Goal: Check status: Check status

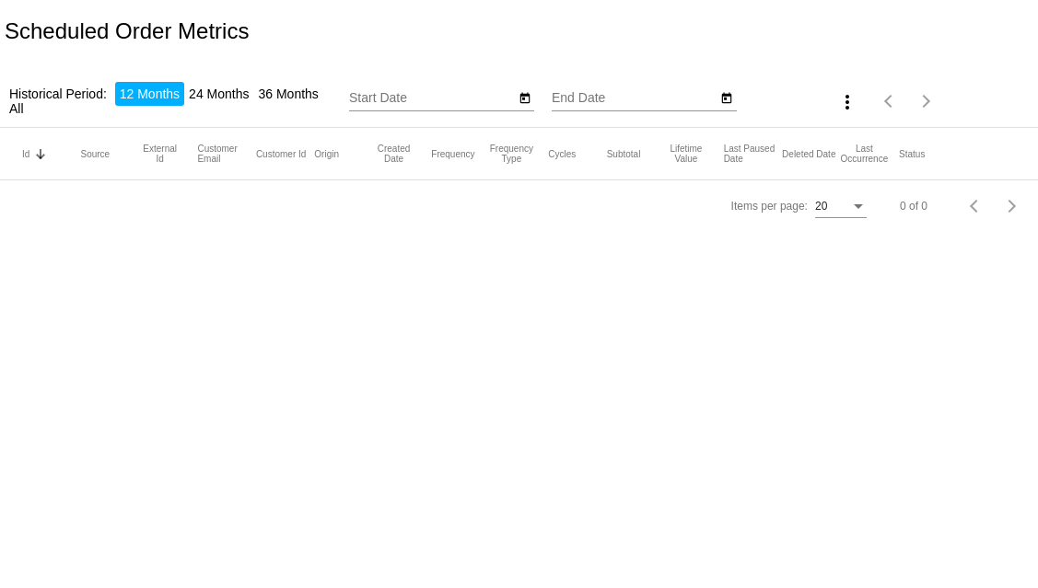
type input "[DATE]"
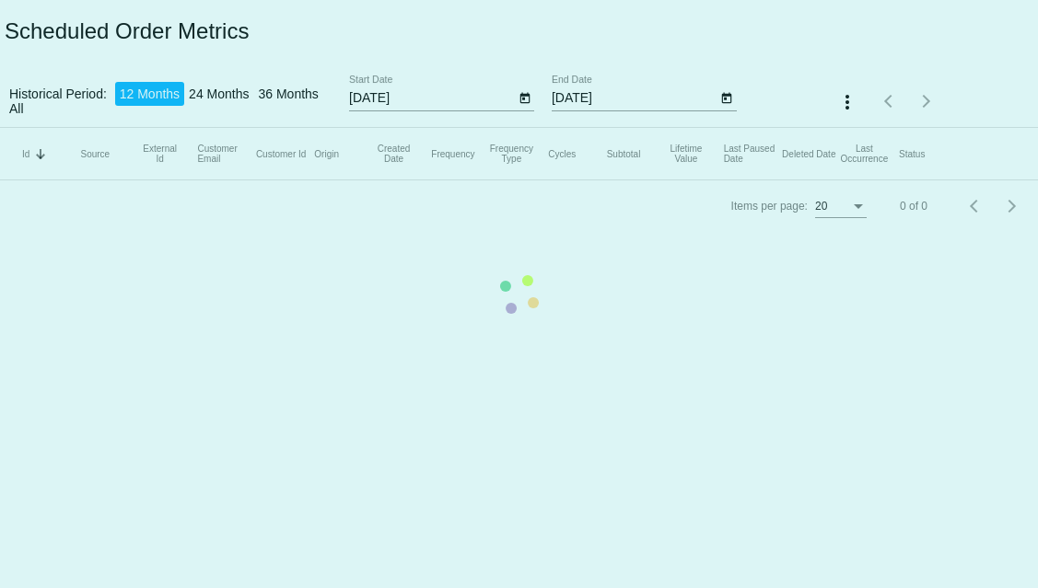
click at [403, 128] on mat-table "Id Sorted by Id descending Source External Id Customer Email Customer Id Origin…" at bounding box center [519, 154] width 1038 height 52
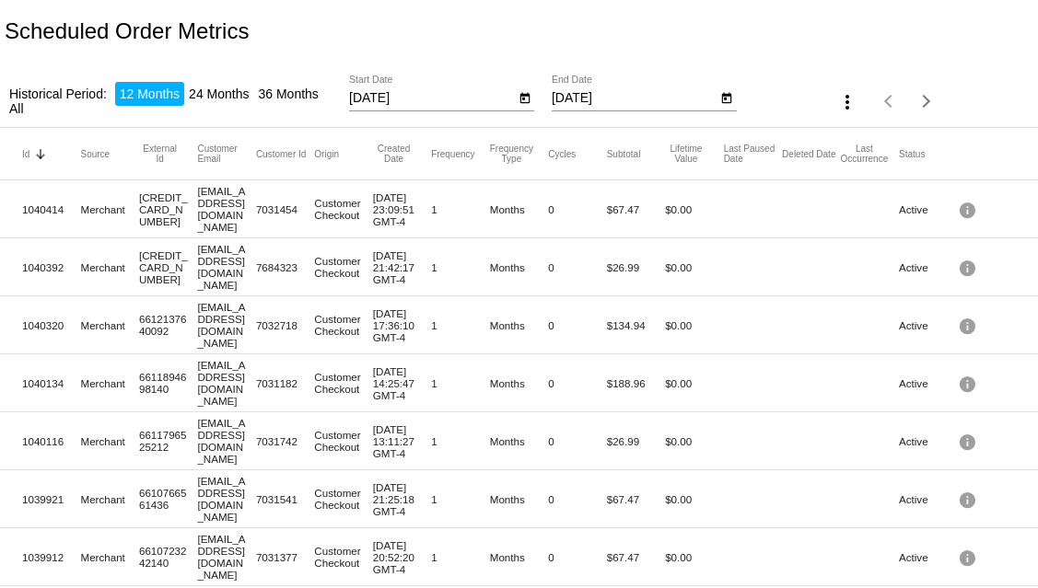
click at [441, 95] on input "10/10/2024" at bounding box center [432, 98] width 166 height 15
click at [525, 99] on icon "Open calendar" at bounding box center [524, 98] width 13 height 22
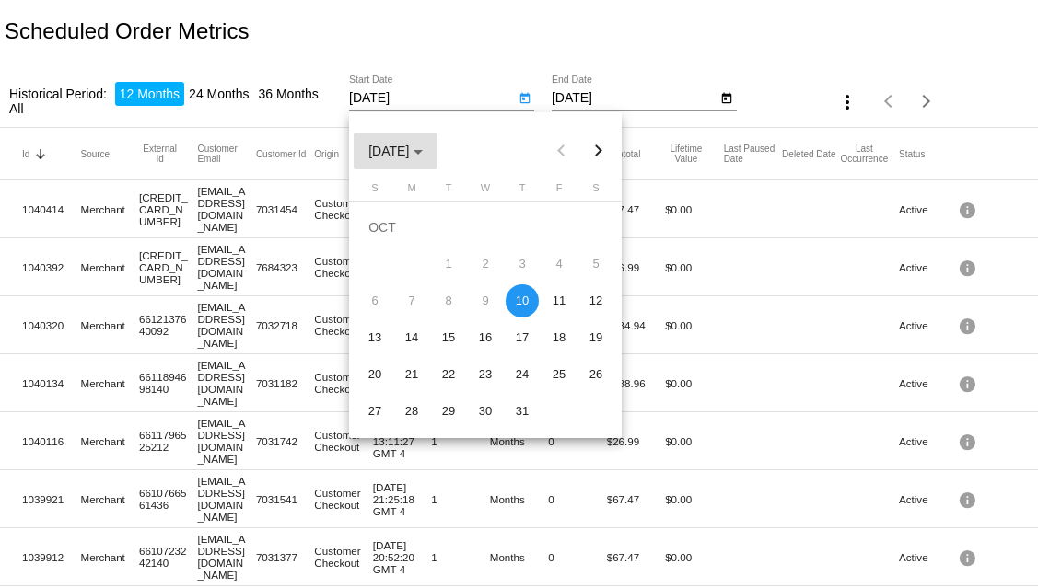
click at [419, 148] on span "OCT 2024" at bounding box center [395, 151] width 54 height 15
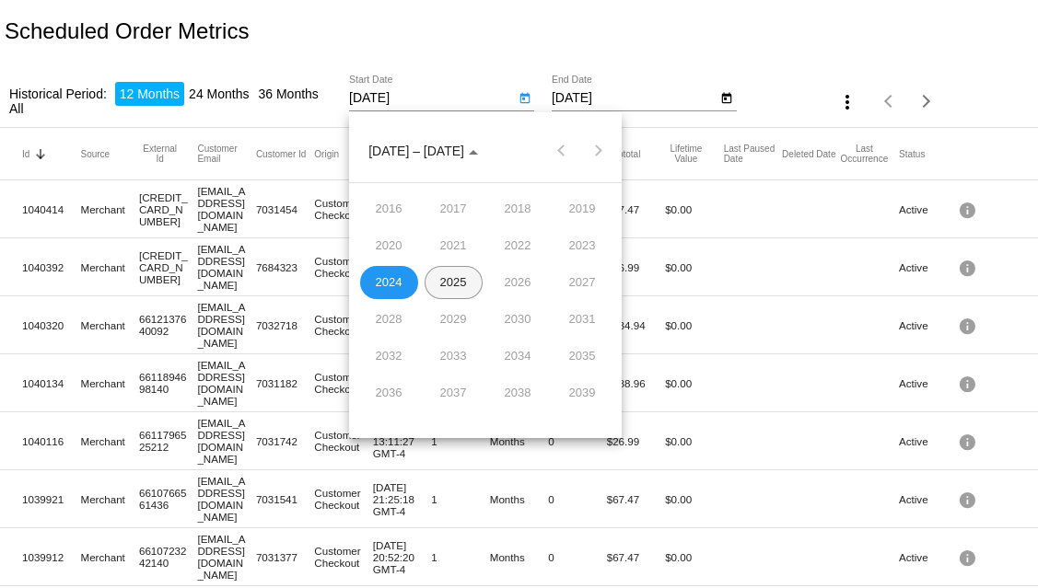
click at [457, 289] on div "2025" at bounding box center [454, 282] width 58 height 33
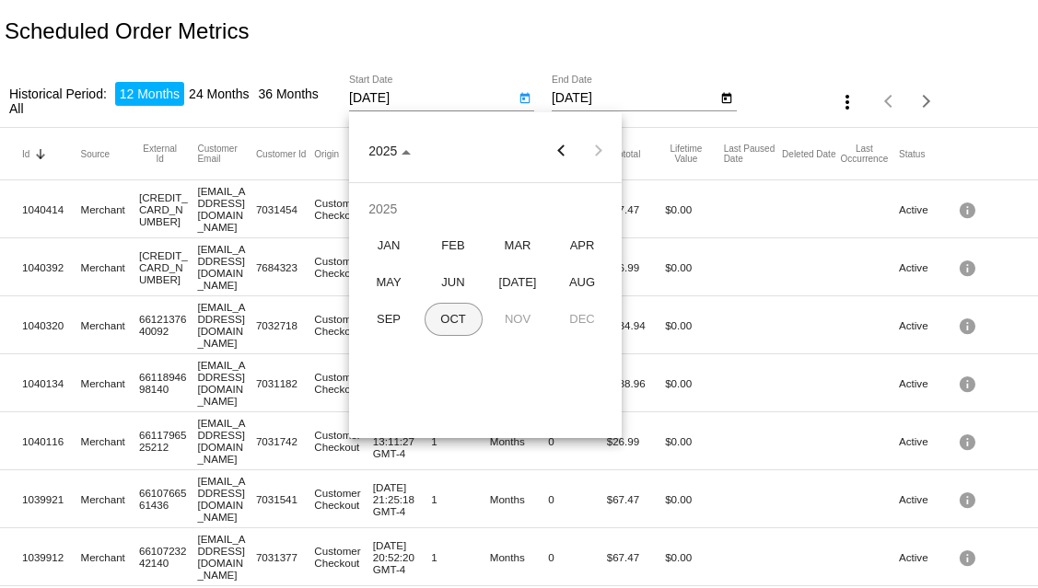
click at [458, 318] on div "OCT" at bounding box center [454, 319] width 58 height 33
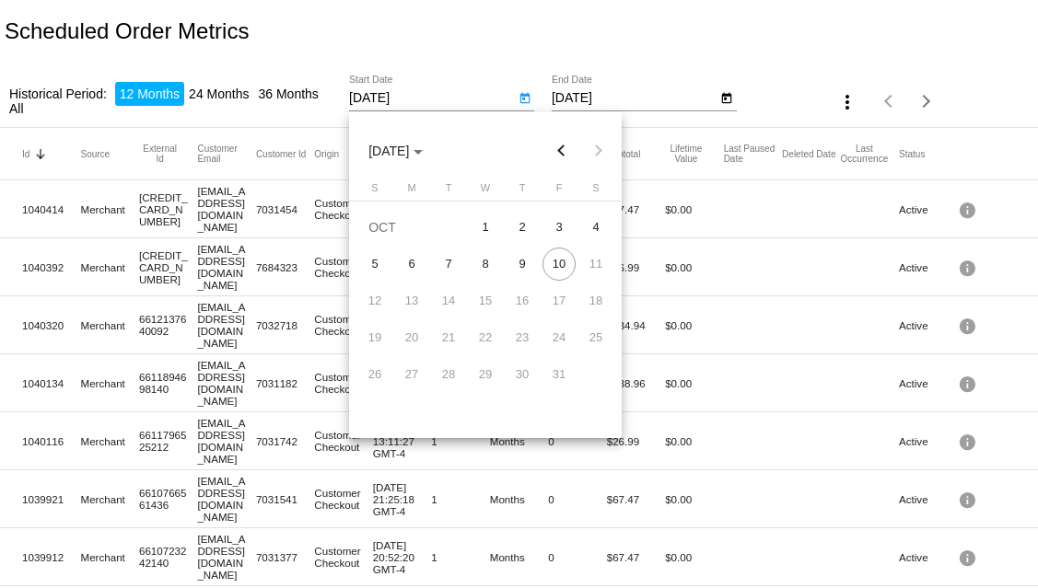
click at [500, 96] on div at bounding box center [519, 294] width 1038 height 588
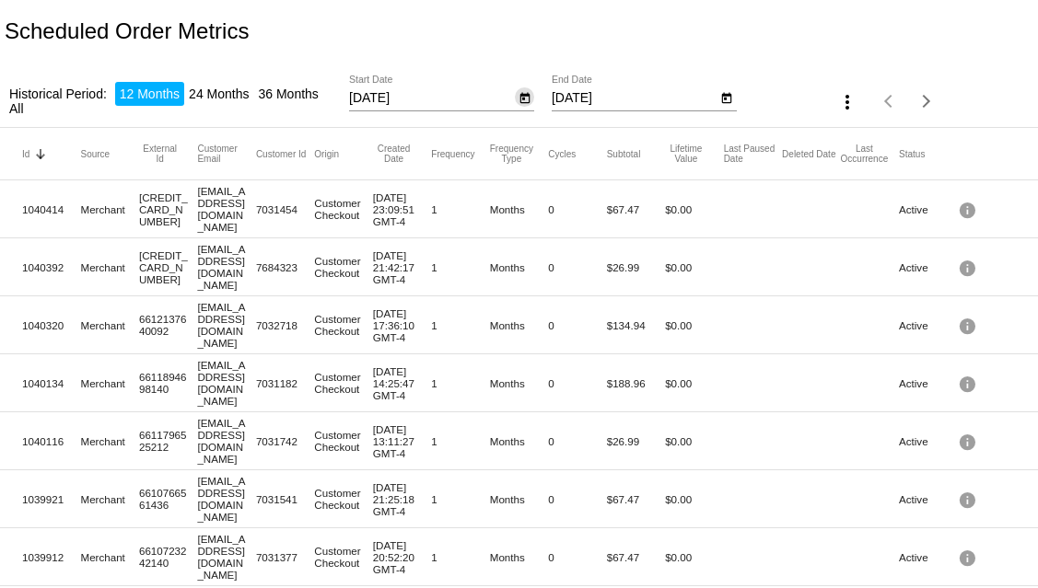
click at [525, 96] on icon "Open calendar" at bounding box center [524, 98] width 10 height 11
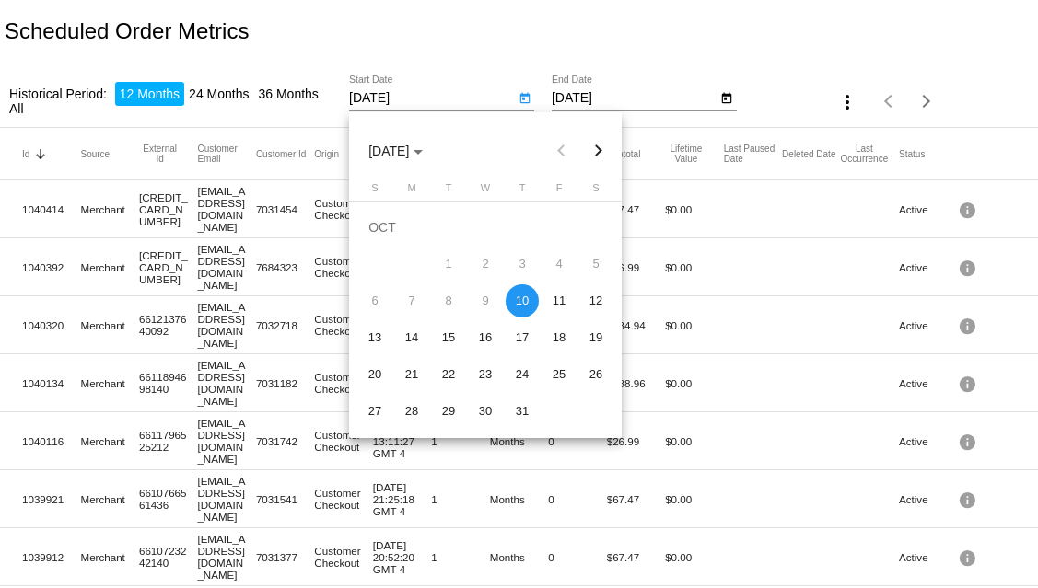
click at [449, 266] on div "1" at bounding box center [448, 264] width 33 height 33
click at [462, 15] on div at bounding box center [519, 294] width 1038 height 588
